Goal: Navigation & Orientation: Understand site structure

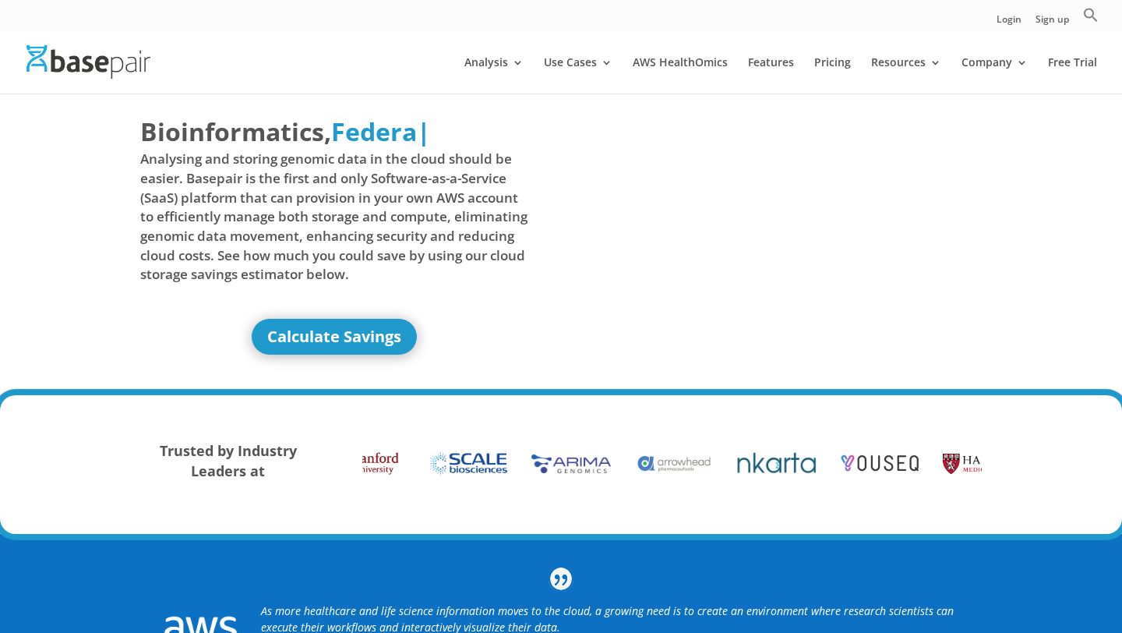
click at [41, 246] on div "Bioinformatics, Delivered Made Simple Accelerated Federated Federa | Analysing …" at bounding box center [561, 244] width 1122 height 303
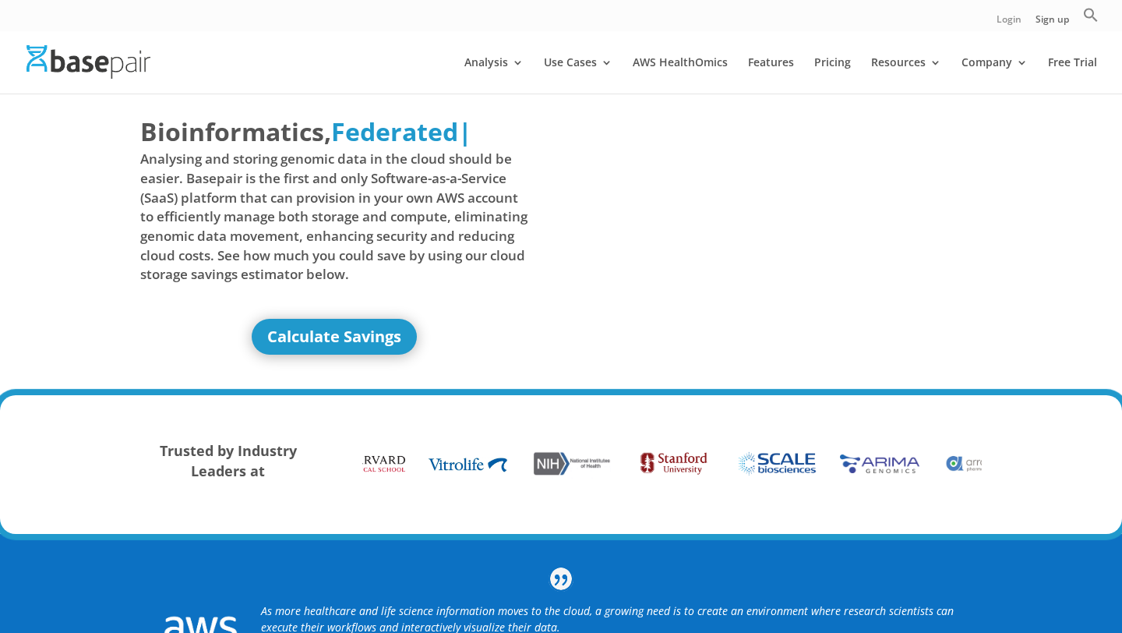
click at [1007, 20] on link "Login" at bounding box center [1008, 23] width 25 height 16
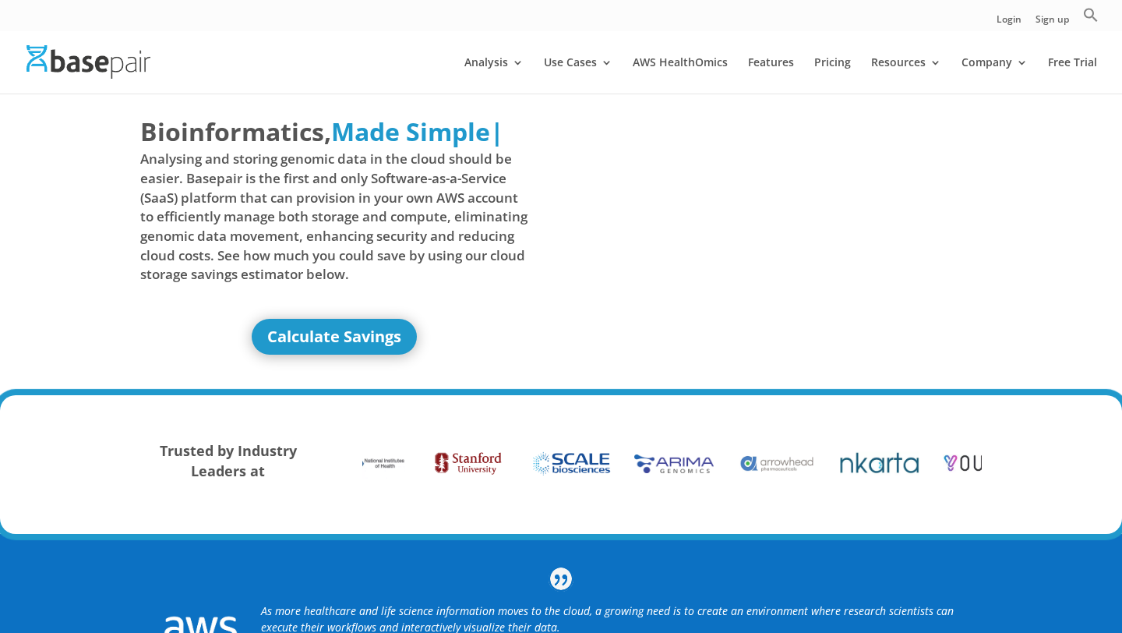
click at [31, 205] on div "Bioinformatics, Delivered Made Simple Accelerated Federated Made Simple | Analy…" at bounding box center [561, 244] width 1122 height 303
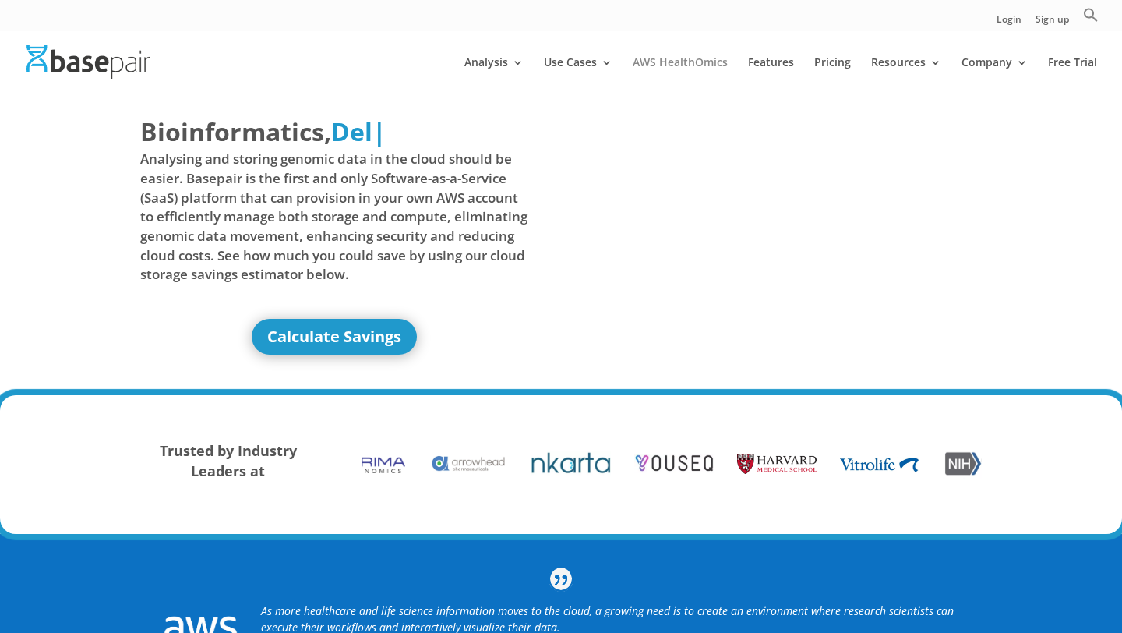
click at [670, 65] on link "AWS HealthOmics" at bounding box center [680, 75] width 95 height 37
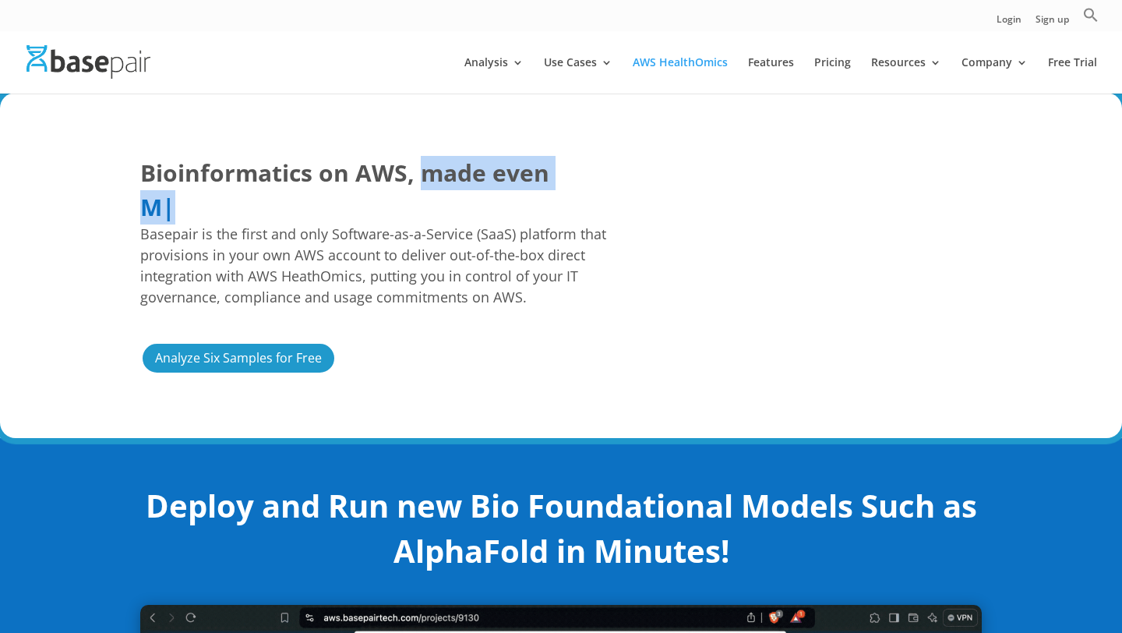
drag, startPoint x: 419, startPoint y: 169, endPoint x: 427, endPoint y: 188, distance: 20.3
click at [430, 192] on h1 "Bioinformatics on AWS, made even Easier Faster More Cost Predictable M | Basepa…" at bounding box center [383, 237] width 486 height 163
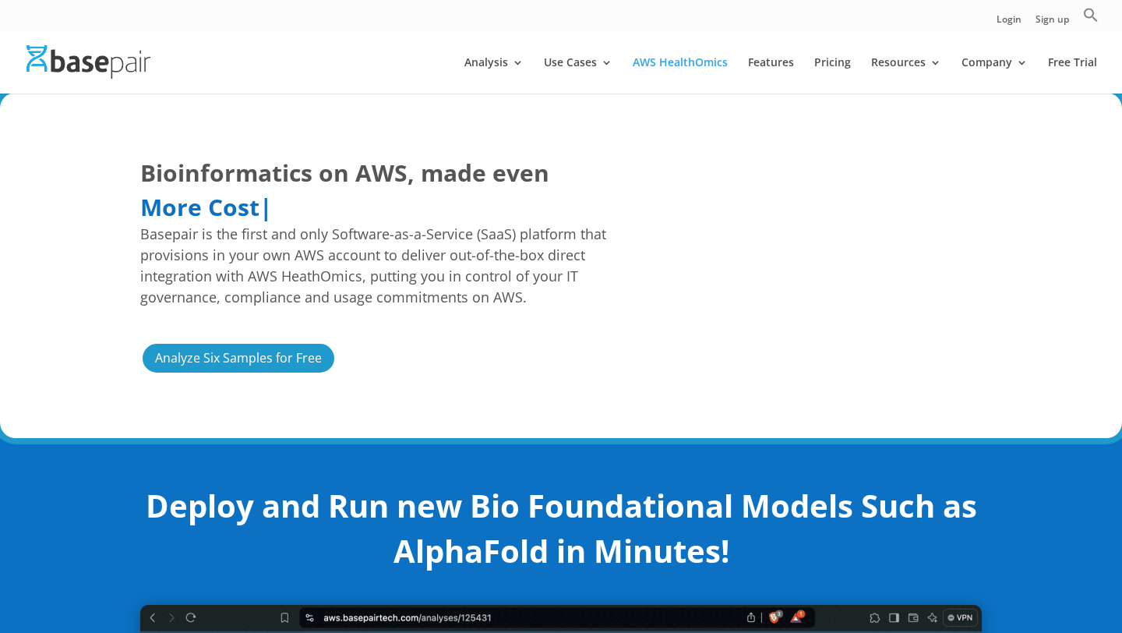
click at [462, 217] on h1 "Bioinformatics on AWS, made even Easier Faster More Cost Predictable More Cost …" at bounding box center [383, 237] width 486 height 163
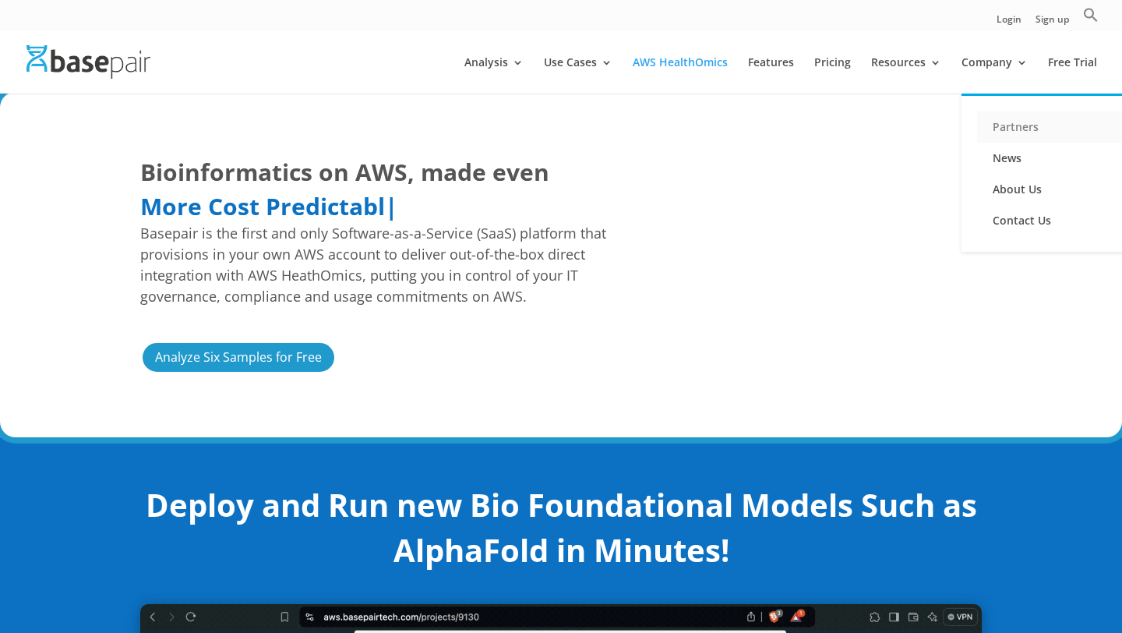
click at [1010, 118] on link "Partners" at bounding box center [1055, 126] width 156 height 31
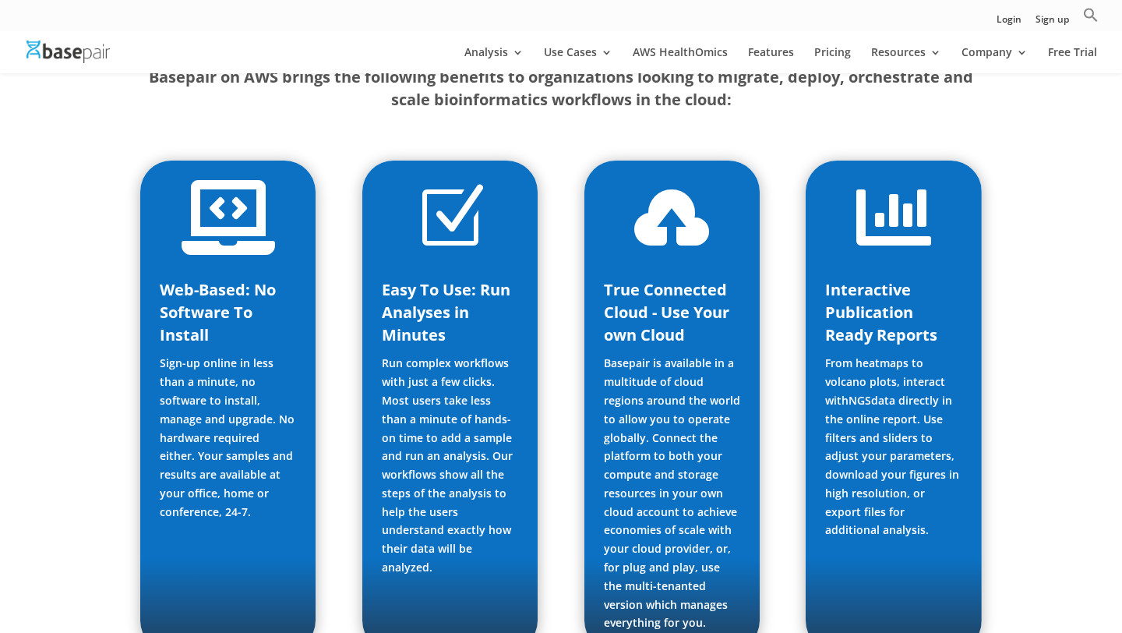
scroll to position [1990, 0]
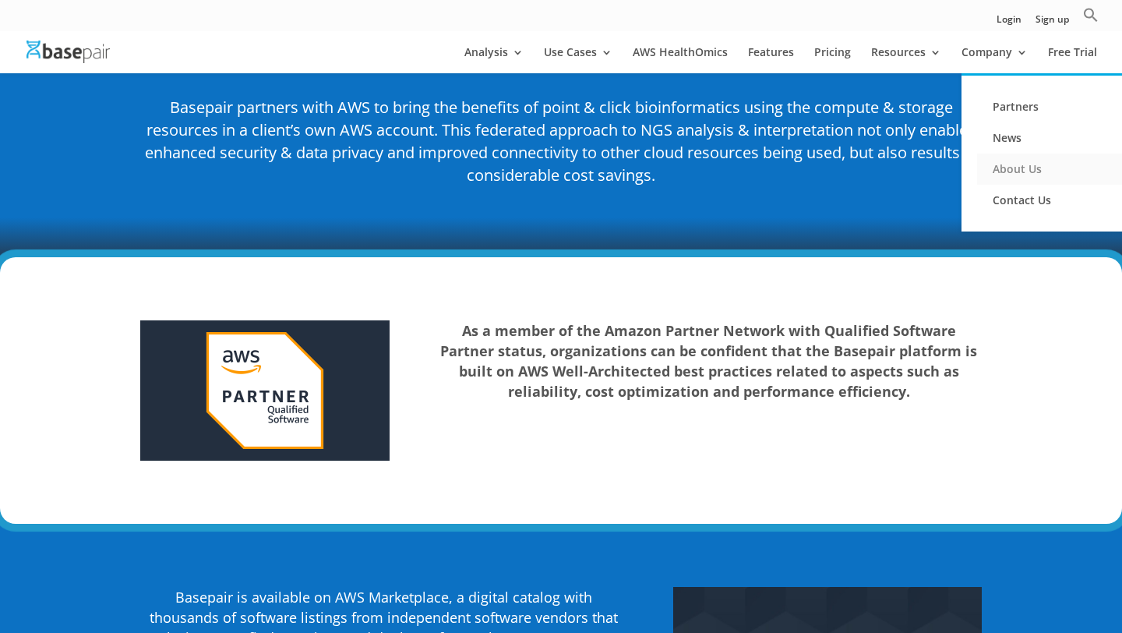
click at [1014, 171] on link "About Us" at bounding box center [1055, 168] width 156 height 31
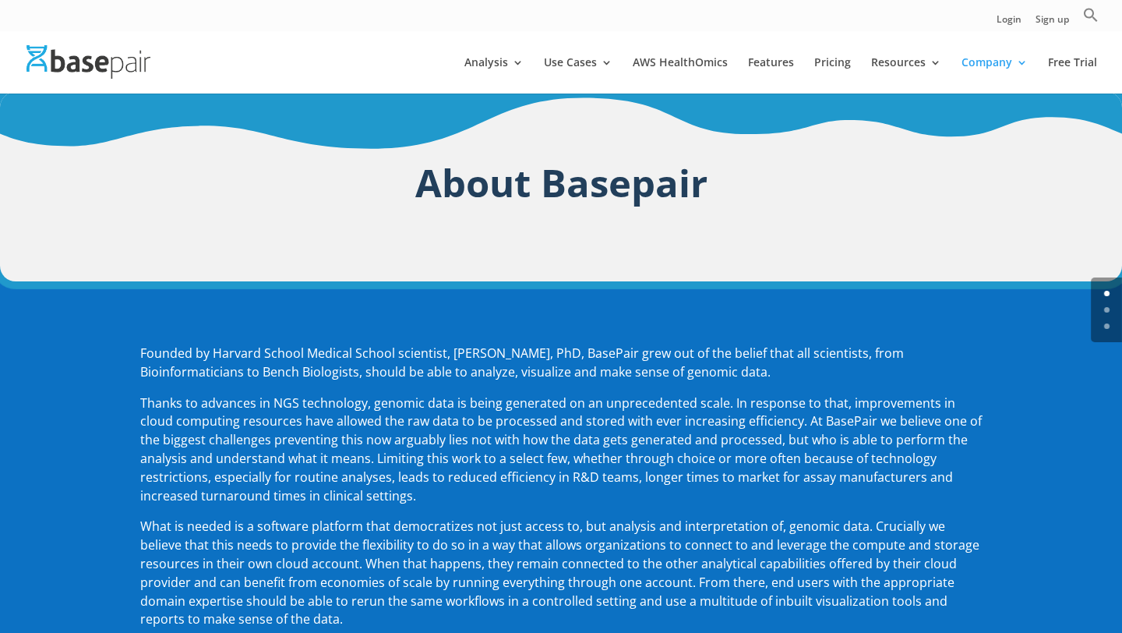
click at [83, 66] on img at bounding box center [88, 61] width 124 height 33
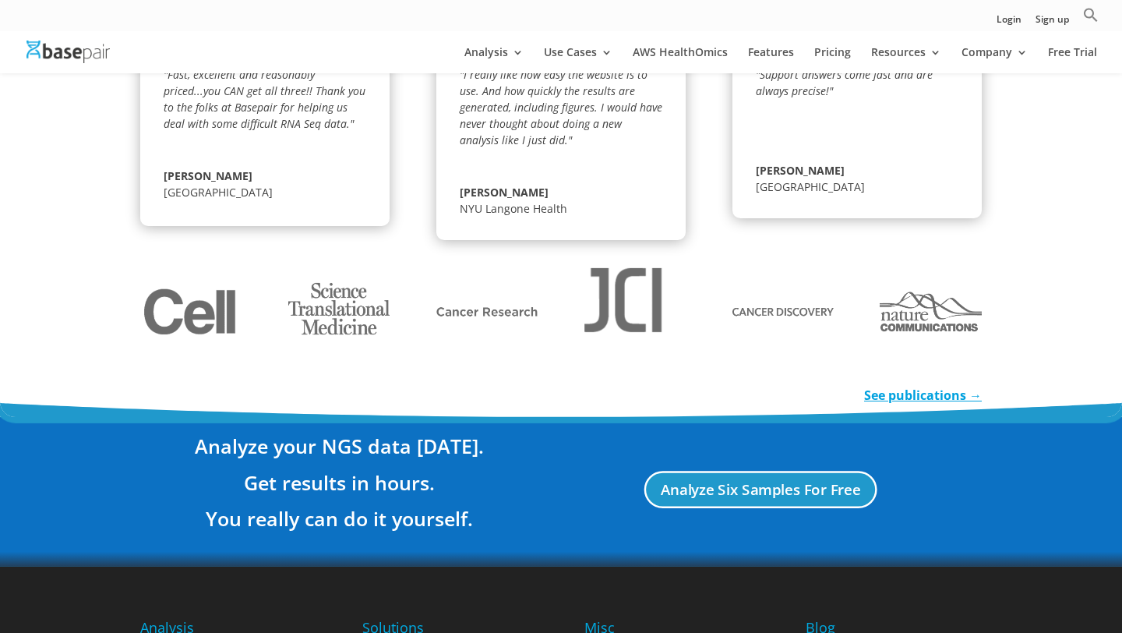
scroll to position [2978, 0]
